Goal: Information Seeking & Learning: Learn about a topic

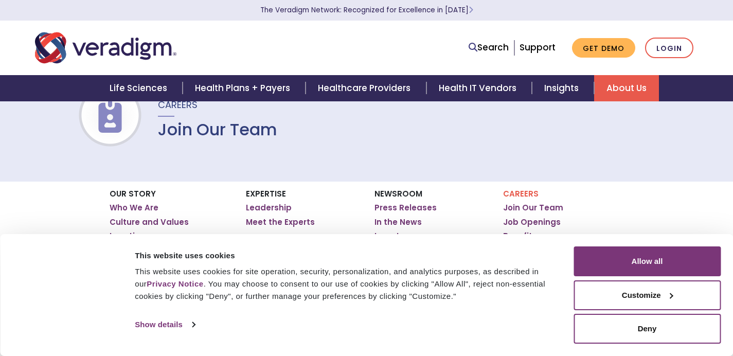
scroll to position [59, 0]
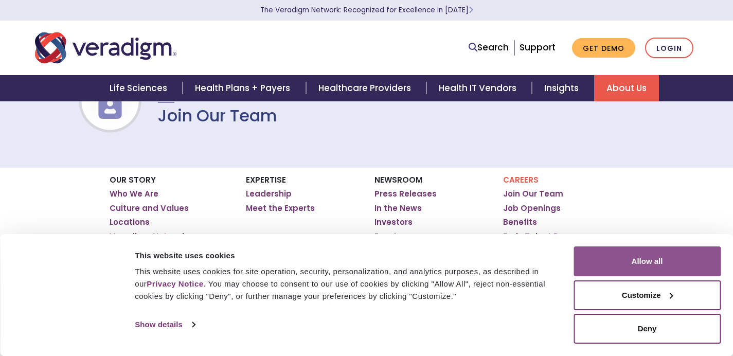
click at [656, 257] on button "Allow all" at bounding box center [646, 261] width 147 height 30
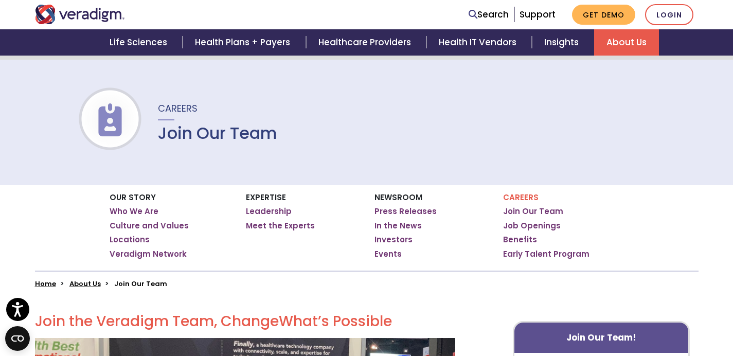
scroll to position [80, 0]
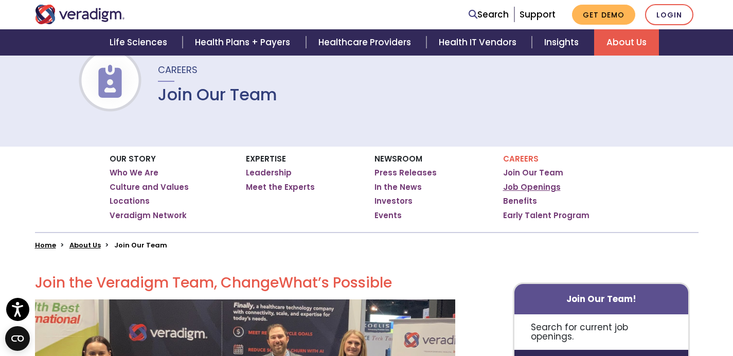
click at [516, 189] on link "Job Openings" at bounding box center [532, 187] width 58 height 10
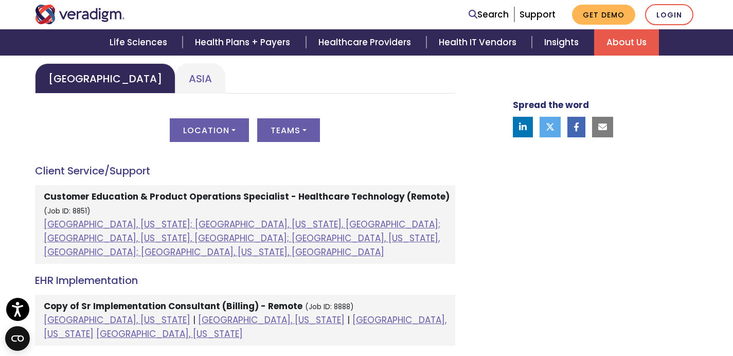
scroll to position [468, 0]
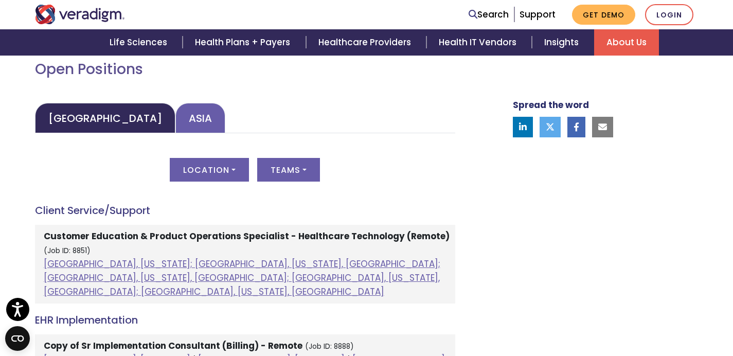
click at [175, 108] on link "Asia" at bounding box center [200, 118] width 50 height 30
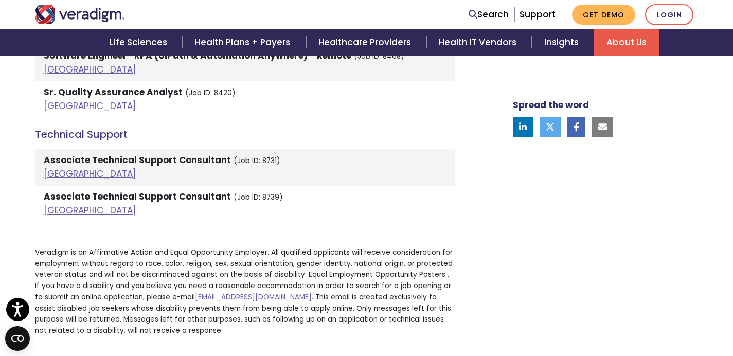
scroll to position [1842, 0]
